Goal: Task Accomplishment & Management: Use online tool/utility

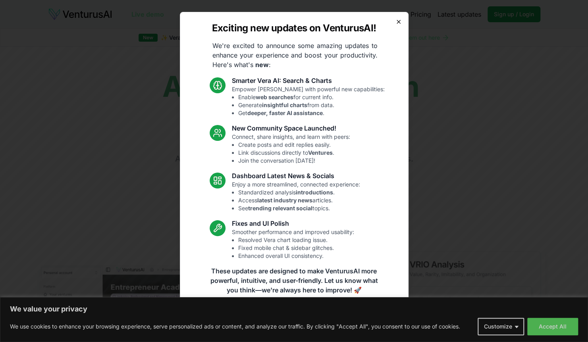
click at [395, 24] on icon "button" at bounding box center [398, 22] width 6 height 6
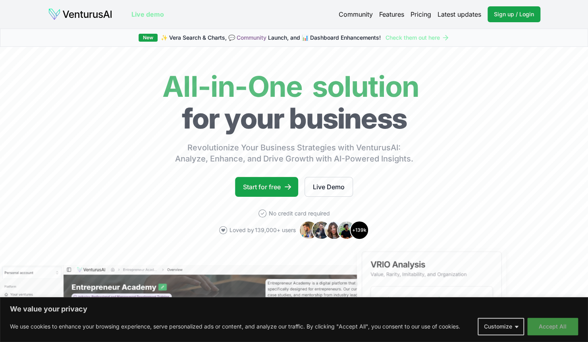
click at [541, 322] on button "Accept All" at bounding box center [552, 326] width 51 height 17
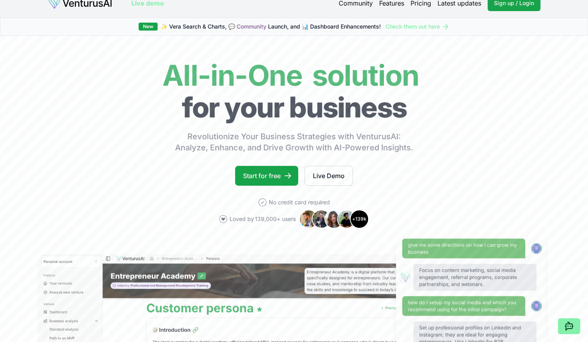
scroll to position [11, 0]
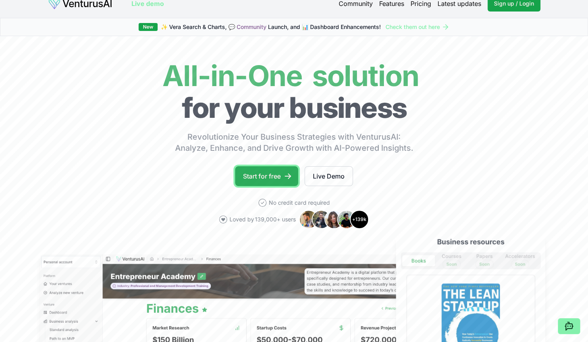
click at [278, 177] on link "Start for free" at bounding box center [266, 176] width 63 height 20
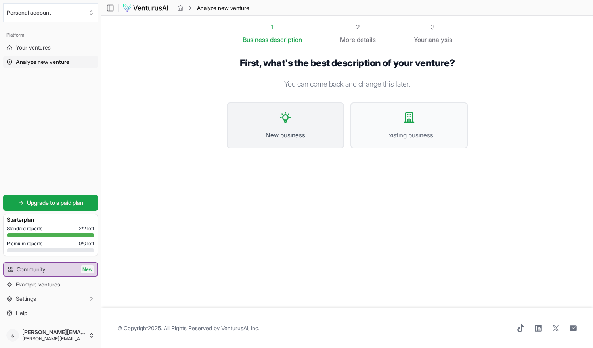
click at [303, 121] on button "New business" at bounding box center [285, 125] width 117 height 46
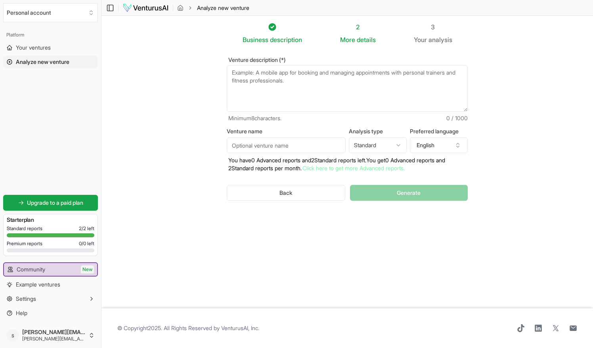
click at [268, 78] on textarea "Venture description (*)" at bounding box center [347, 88] width 241 height 47
paste textarea "My idea is called D-Illusion, “From Delusion to reality”, a platform where stud…"
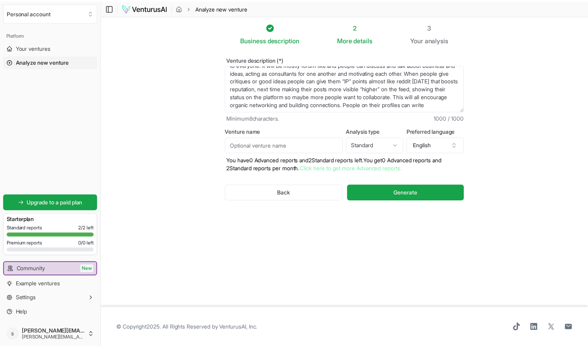
scroll to position [56, 0]
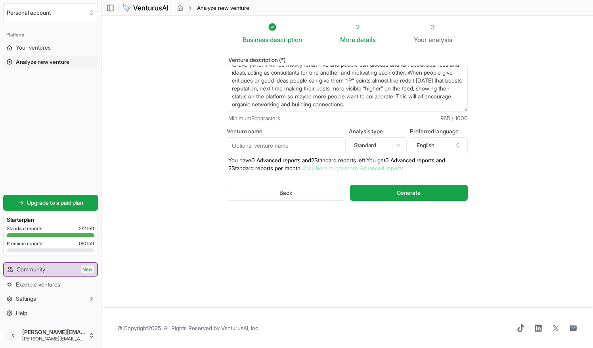
type textarea "My idea is called D-Illusion, “From Delusion to reality”, a platform where stud…"
click at [325, 142] on input "Venture name" at bounding box center [286, 145] width 119 height 16
type input "D-Illusion"
click at [374, 194] on button "Generate" at bounding box center [409, 193] width 118 height 16
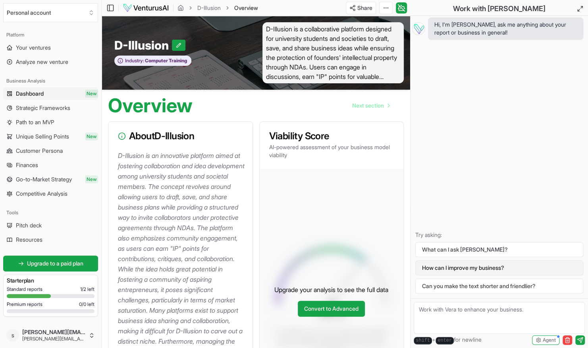
click at [451, 271] on button "How can I improve my business?" at bounding box center [499, 267] width 168 height 15
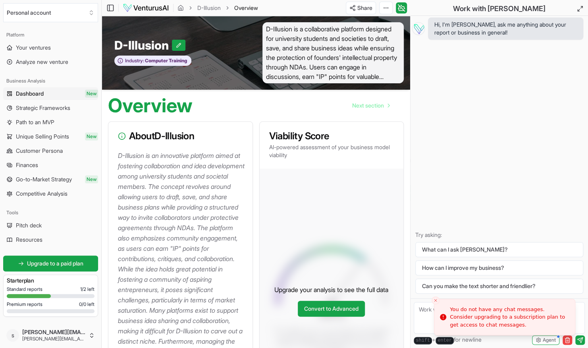
click at [433, 301] on icon "Close toast" at bounding box center [435, 300] width 5 height 5
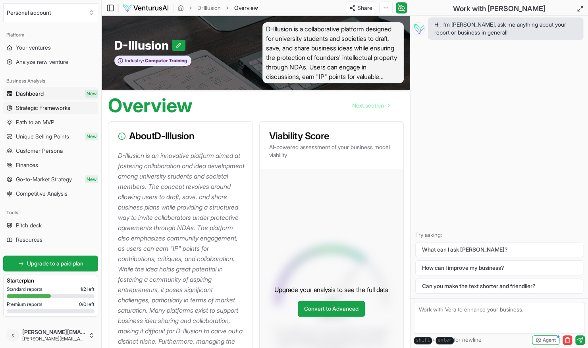
click at [37, 111] on span "Strategic Frameworks" at bounding box center [43, 108] width 54 height 8
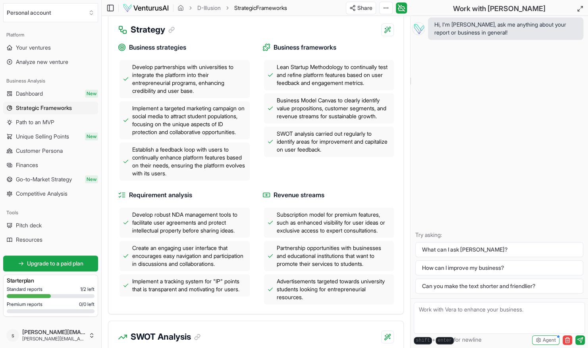
scroll to position [329, 0]
click at [45, 123] on span "Path to an MVP" at bounding box center [35, 122] width 38 height 8
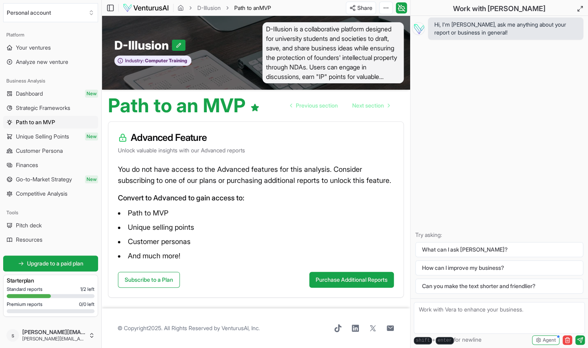
scroll to position [4, 0]
click at [45, 136] on span "Unique Selling Points" at bounding box center [42, 136] width 53 height 8
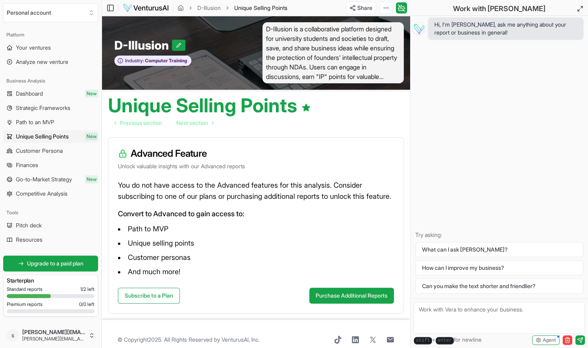
click at [41, 156] on link "Customer Persona" at bounding box center [50, 150] width 95 height 13
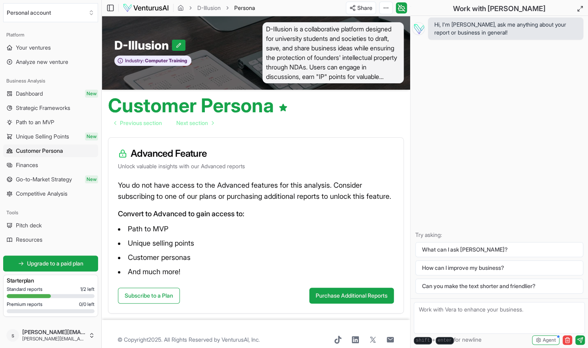
click at [39, 171] on ul "Dashboard New Strategic Frameworks Path to an MVP Unique Selling Points New Cus…" at bounding box center [50, 143] width 95 height 113
click at [40, 170] on link "Finances" at bounding box center [50, 165] width 95 height 13
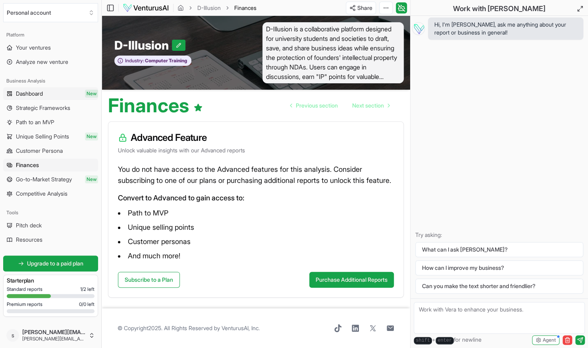
click at [50, 93] on link "Dashboard New" at bounding box center [50, 93] width 95 height 13
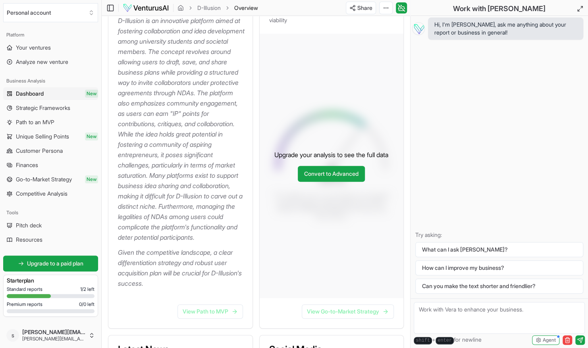
scroll to position [134, 0]
